Goal: Information Seeking & Learning: Learn about a topic

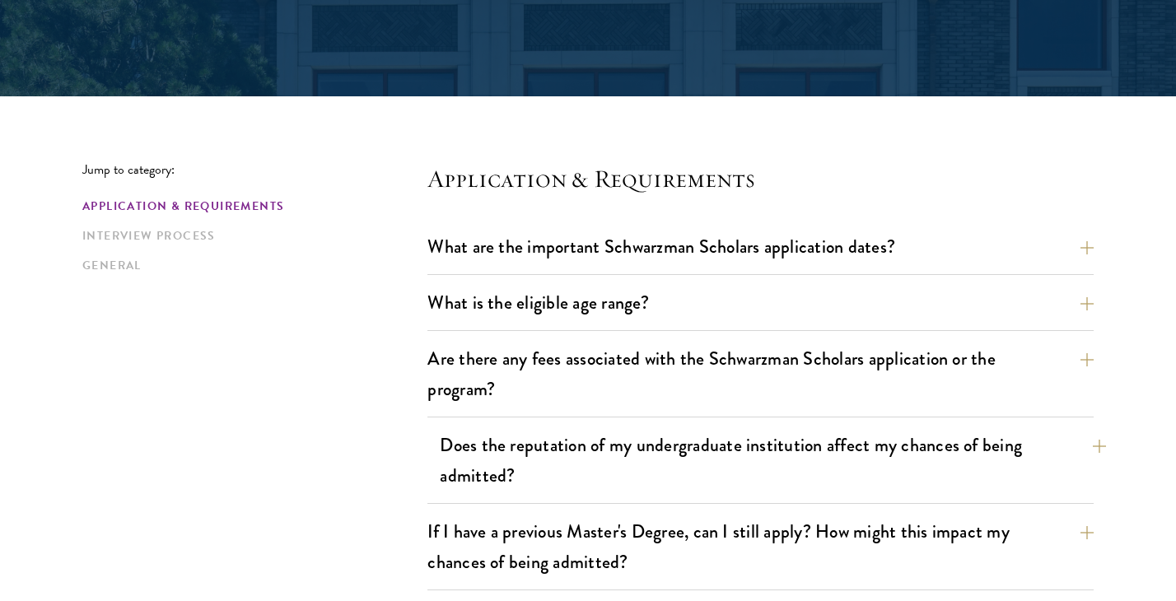
scroll to position [326, 0]
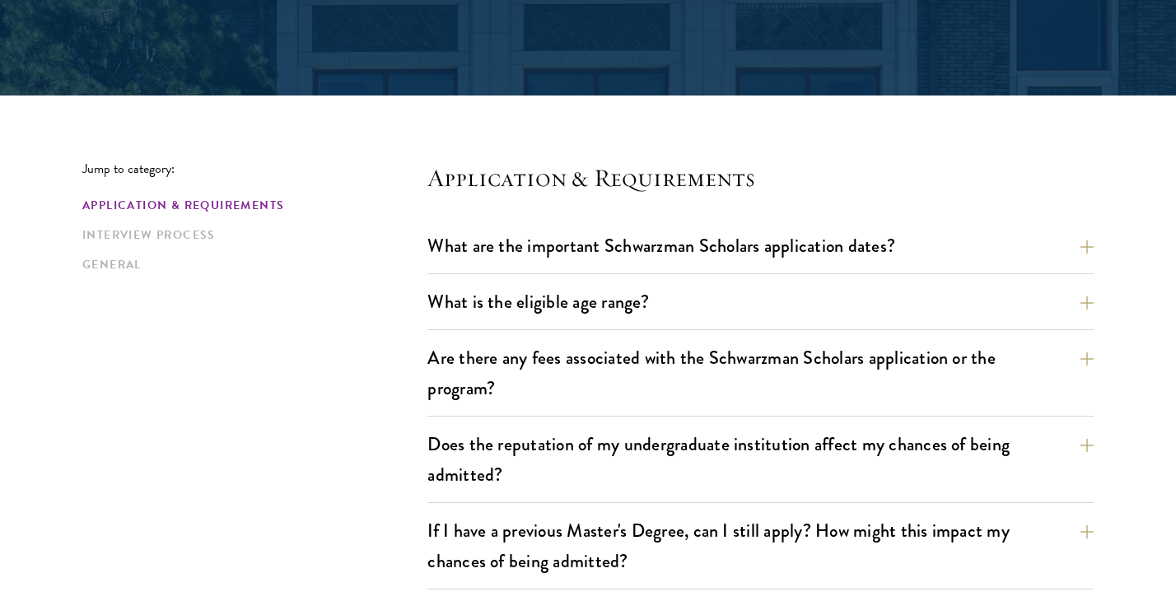
click at [1091, 447] on button "Does the reputation of my undergraduate institution affect my chances of being …" at bounding box center [773, 460] width 667 height 68
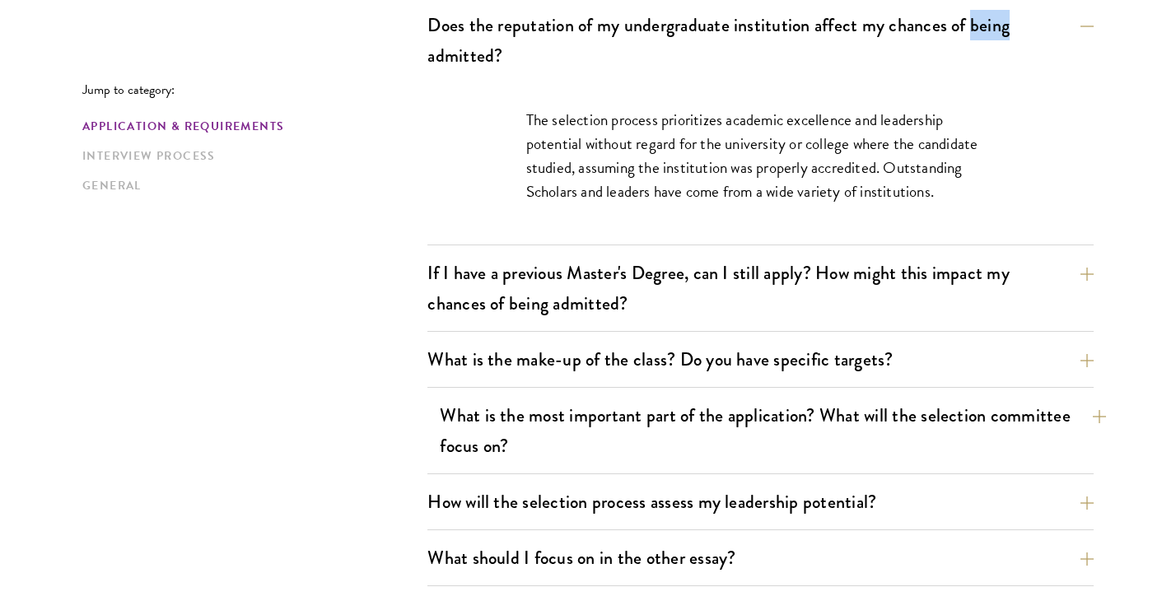
scroll to position [755, 0]
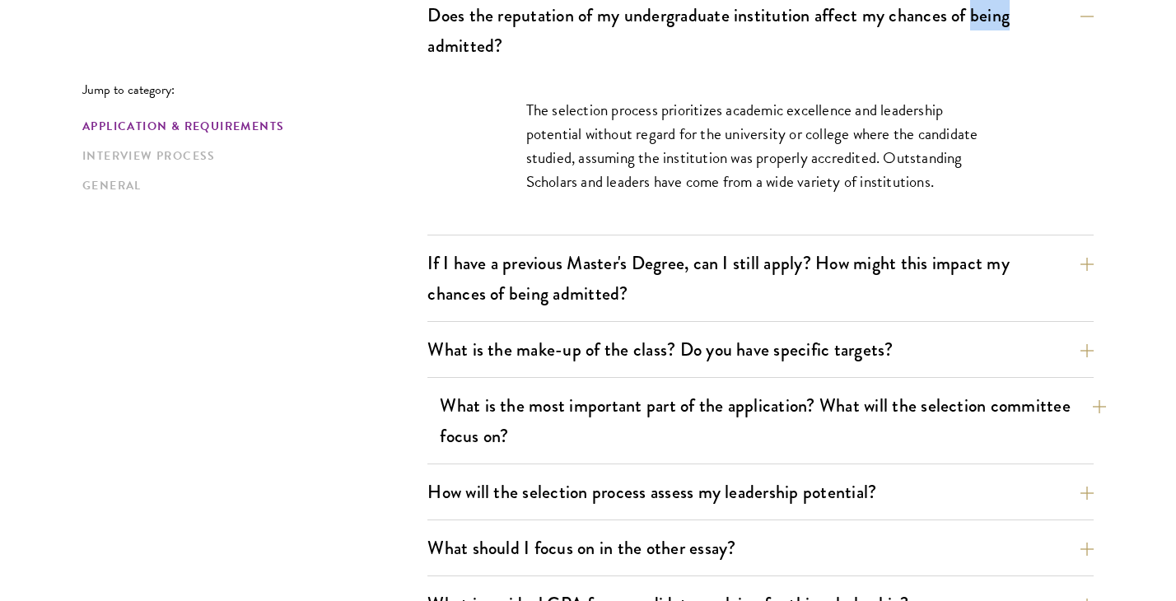
click at [1091, 441] on button "What is the most important part of the application? What will the selection com…" at bounding box center [773, 421] width 667 height 68
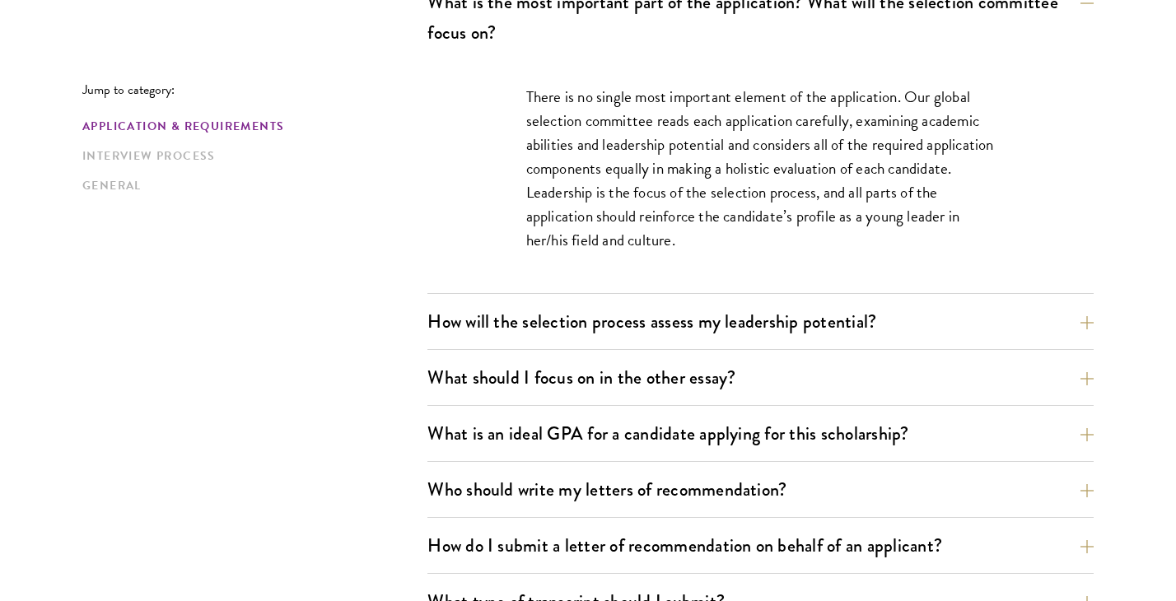
scroll to position [999, 0]
click at [1067, 436] on button "What is an ideal GPA for a candidate applying for this scholarship?" at bounding box center [773, 432] width 667 height 37
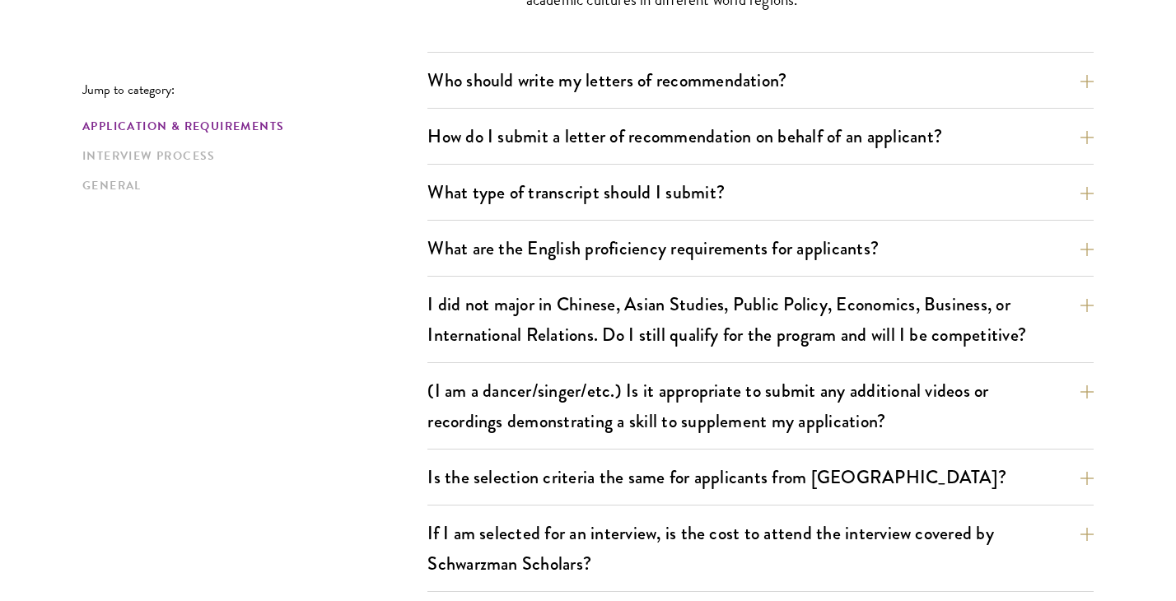
scroll to position [1455, 0]
